Goal: Information Seeking & Learning: Learn about a topic

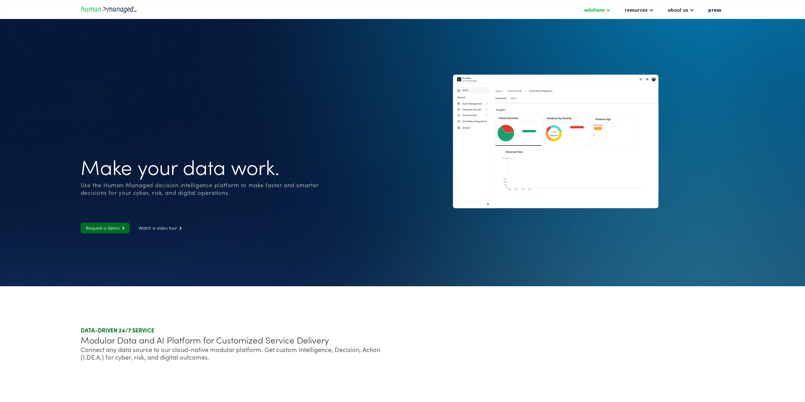
click at [603, 10] on div "solutions" at bounding box center [594, 10] width 20 height 8
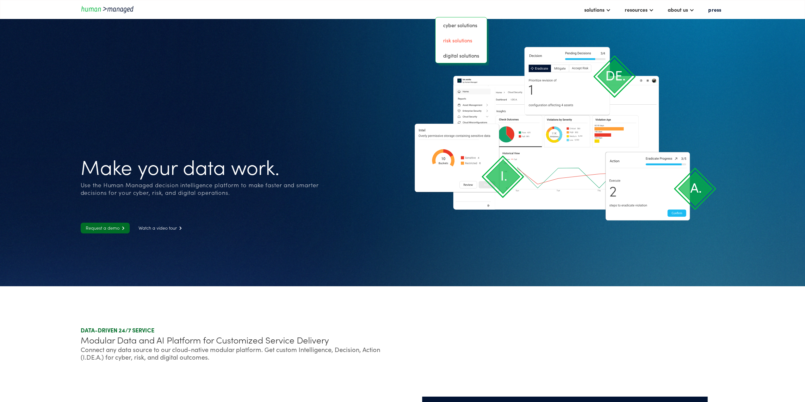
click at [458, 41] on link "risk solutions" at bounding box center [461, 40] width 46 height 10
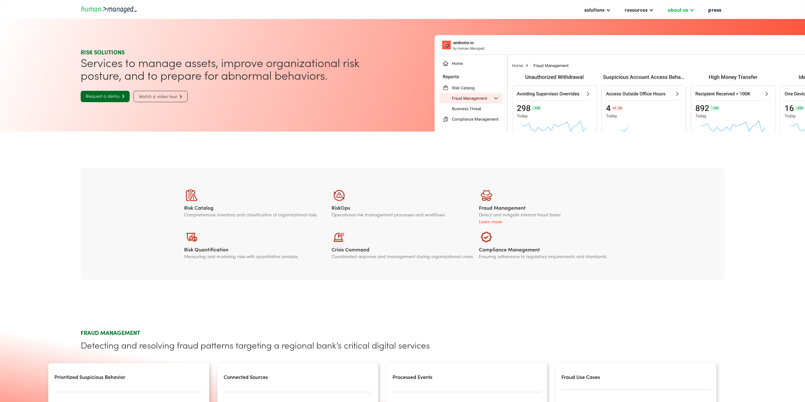
click at [678, 8] on div "about us" at bounding box center [678, 10] width 20 height 8
click at [633, 9] on div "resources" at bounding box center [636, 10] width 23 height 8
click at [604, 13] on div "solutions" at bounding box center [594, 10] width 20 height 8
click at [83, 8] on img "home" at bounding box center [109, 9] width 57 height 9
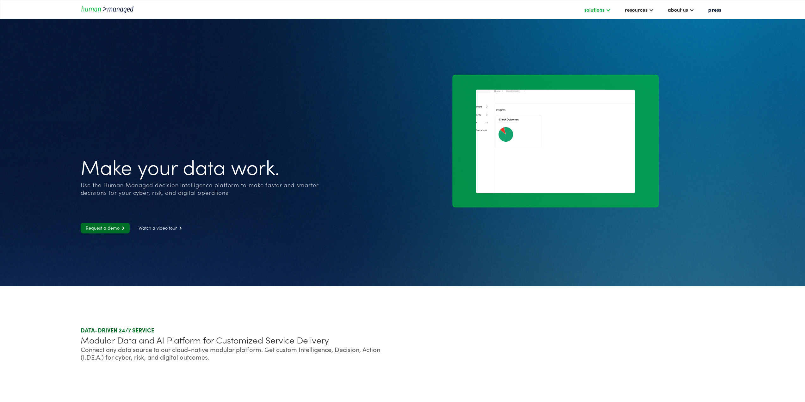
click at [611, 11] on div at bounding box center [608, 9] width 5 height 5
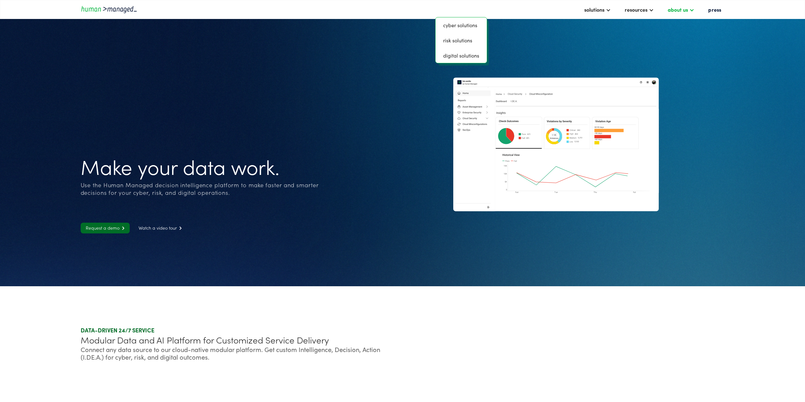
click at [681, 12] on div "about us" at bounding box center [678, 10] width 20 height 8
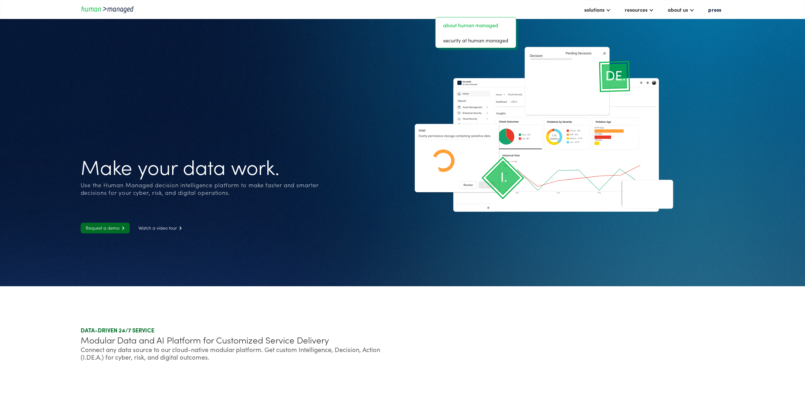
click at [466, 27] on link "about human managed" at bounding box center [475, 25] width 75 height 10
